Goal: Information Seeking & Learning: Learn about a topic

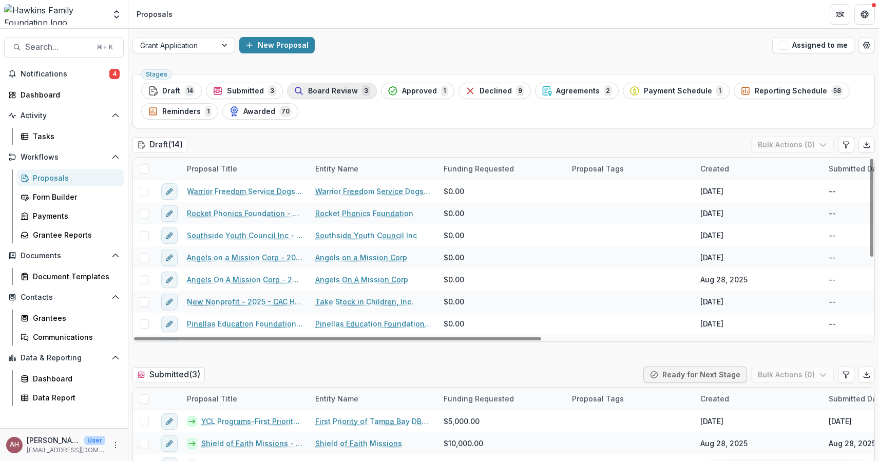
click at [331, 84] on button "Board Review 3" at bounding box center [332, 91] width 90 height 16
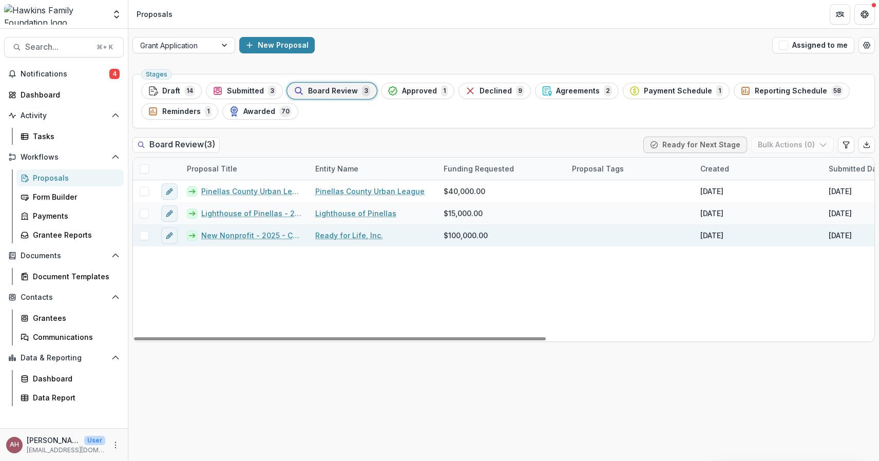
click at [238, 238] on link "New Nonprofit - 2025 - CAC HFF Grant Application" at bounding box center [252, 235] width 102 height 11
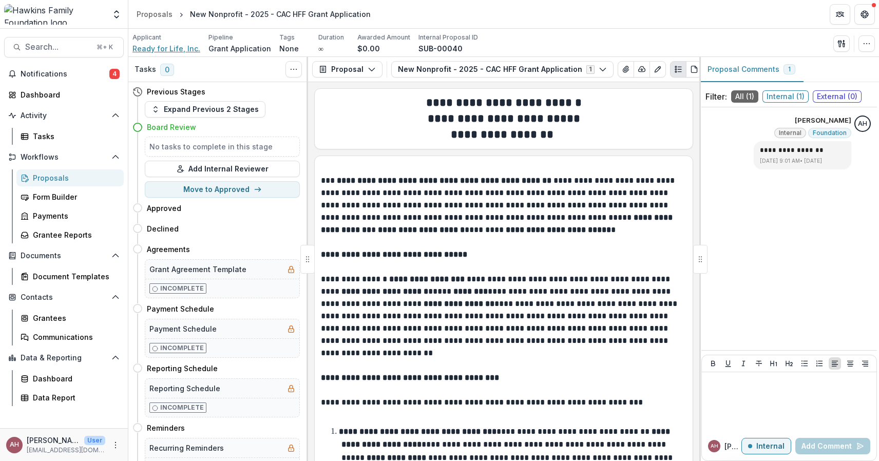
click at [150, 47] on span "Ready for Life, Inc." at bounding box center [167, 48] width 68 height 11
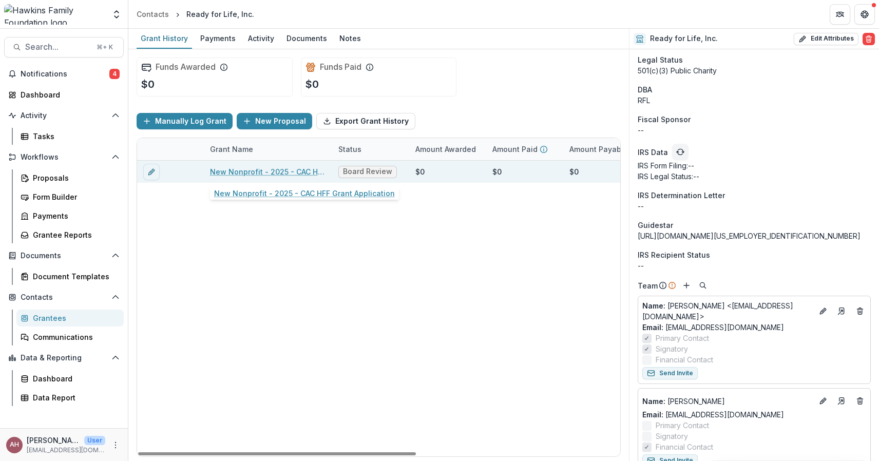
click at [259, 172] on link "New Nonprofit - 2025 - CAC HFF Grant Application" at bounding box center [268, 171] width 116 height 11
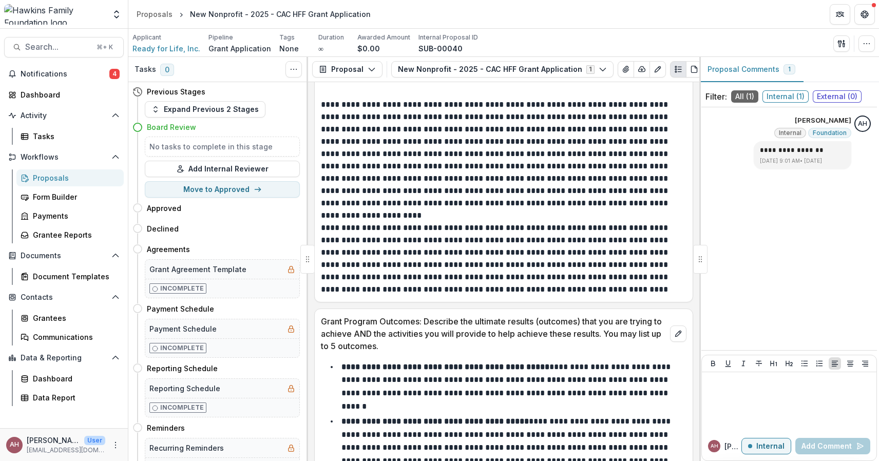
scroll to position [3406, 0]
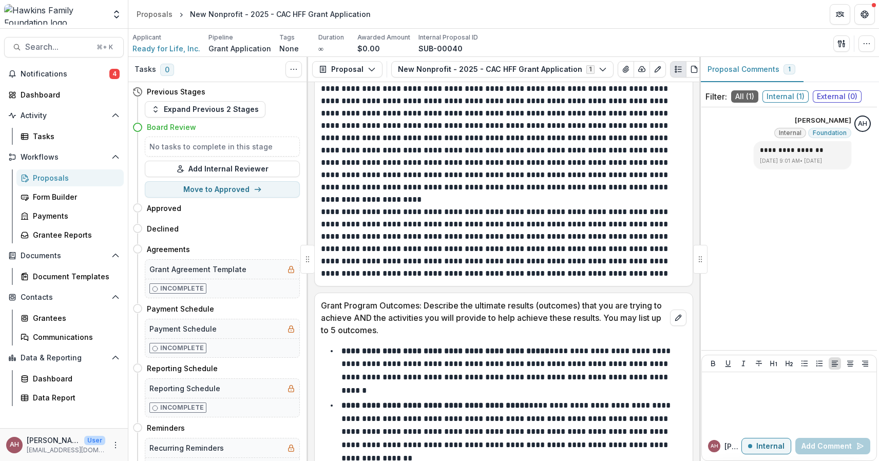
click at [791, 93] on span "Internal ( 1 )" at bounding box center [786, 96] width 46 height 12
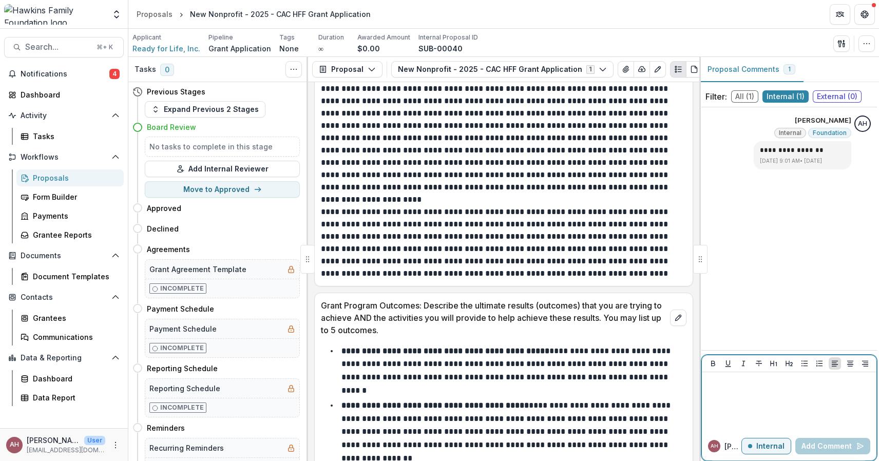
click at [718, 394] on div at bounding box center [789, 402] width 166 height 51
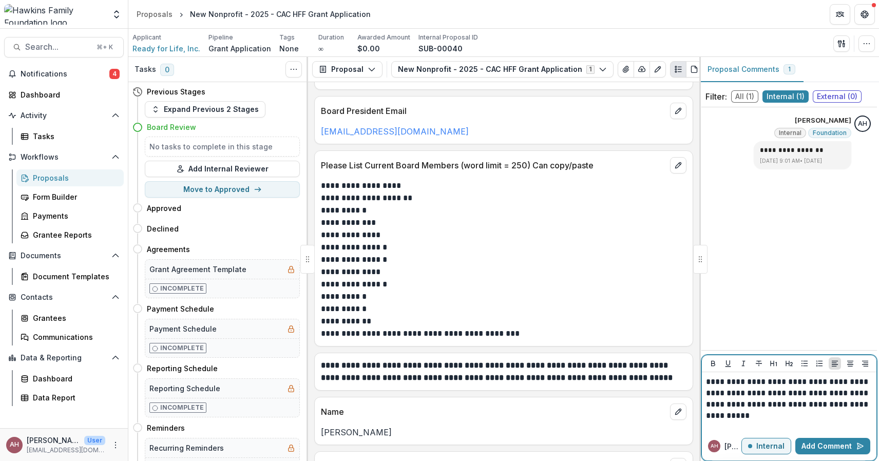
scroll to position [1870, 0]
click at [740, 417] on div "**********" at bounding box center [789, 402] width 166 height 51
